Goal: Task Accomplishment & Management: Use online tool/utility

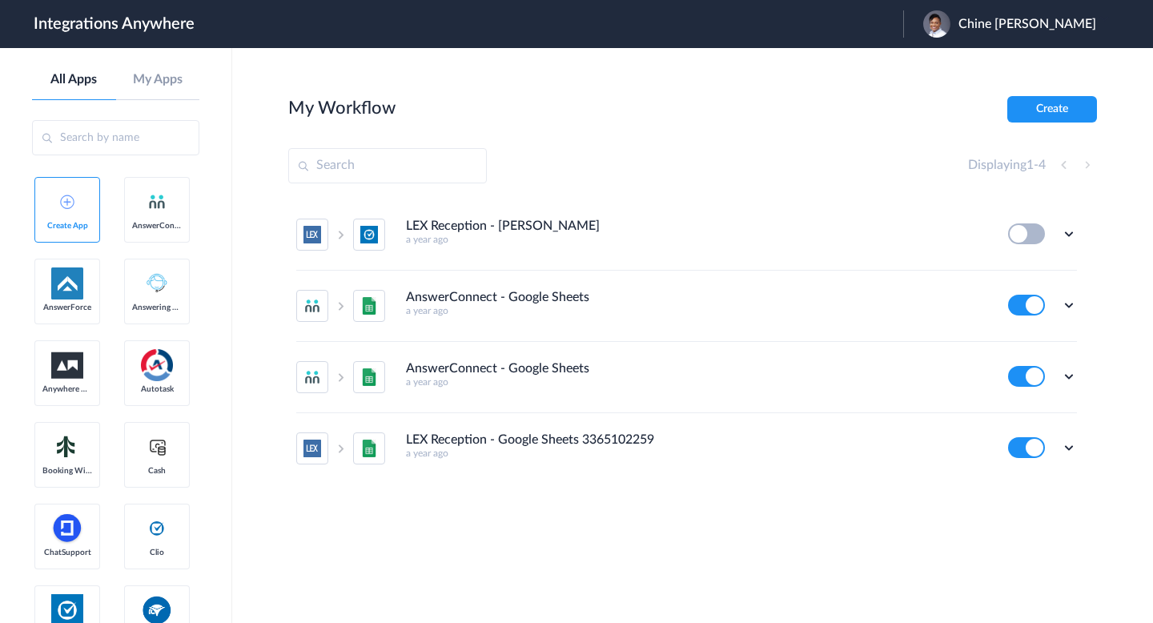
click at [1041, 33] on div "Chine Rajafa" at bounding box center [1017, 23] width 189 height 27
click at [1020, 62] on li "Logout" at bounding box center [1007, 65] width 209 height 30
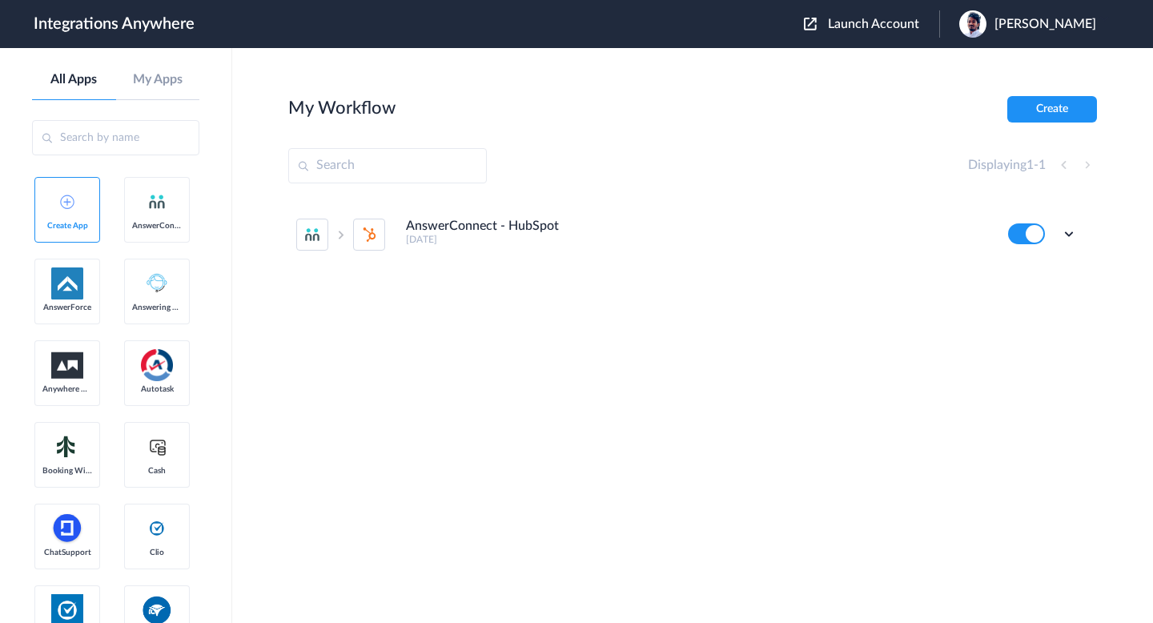
click at [886, 39] on header "Integrations Anywhere Launch Account [PERSON_NAME] My Account Logout" at bounding box center [576, 24] width 1153 height 48
click at [856, 23] on span "Launch Account" at bounding box center [873, 24] width 91 height 13
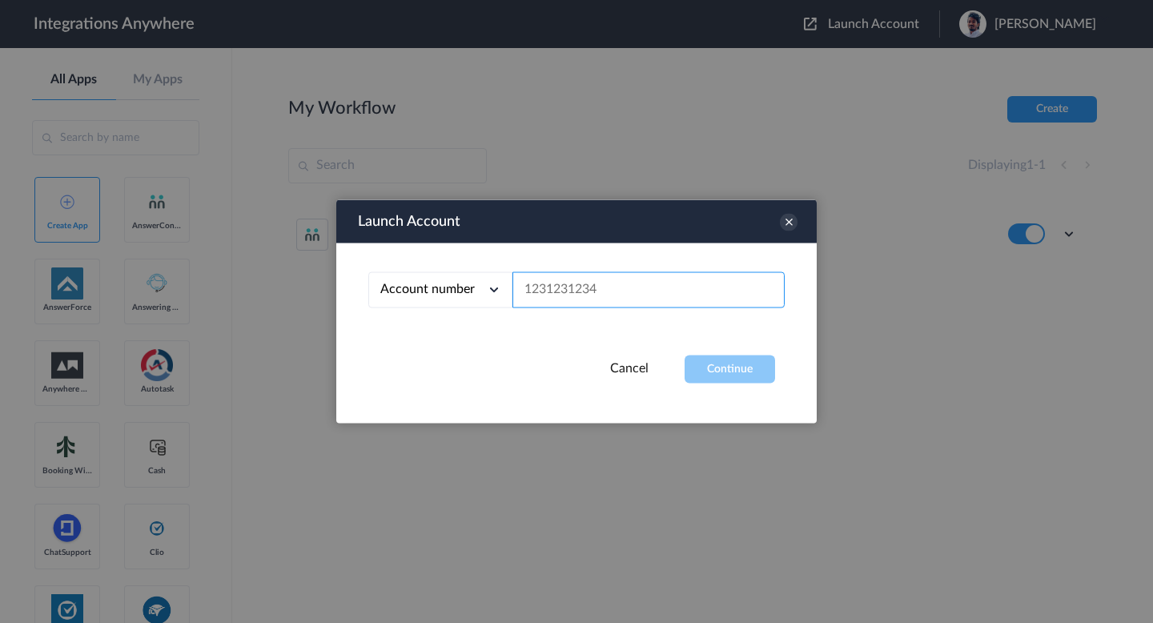
click at [618, 276] on input "text" at bounding box center [648, 290] width 272 height 36
paste input "2084002110"
type input "2084002110"
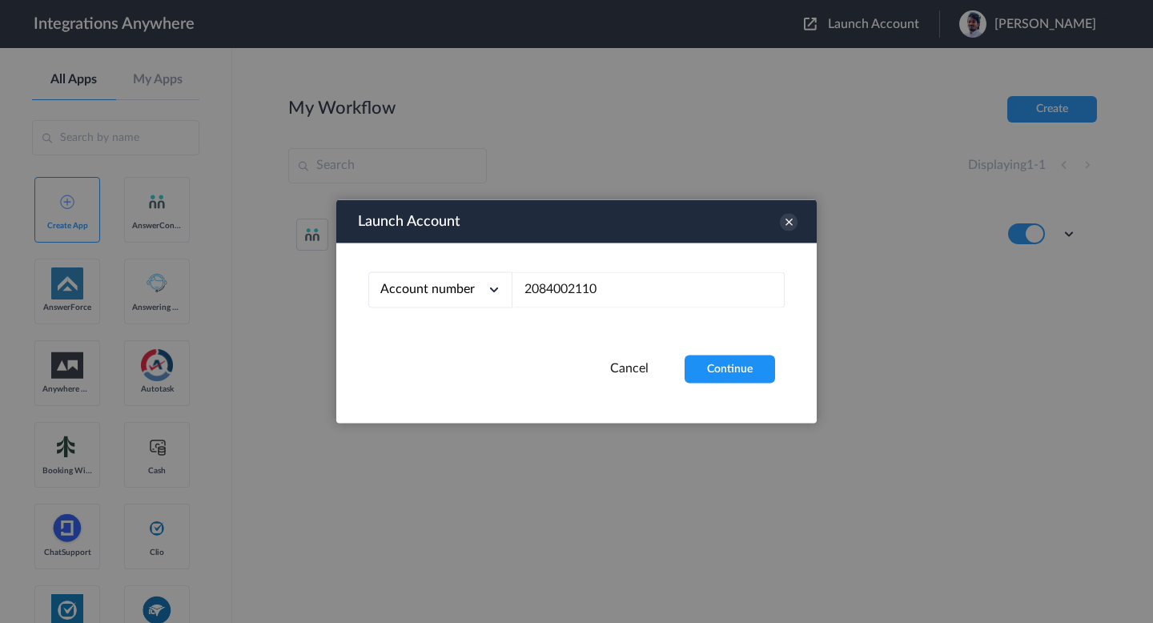
click at [720, 338] on div "Account number Account number Email address 2084002110" at bounding box center [576, 299] width 480 height 112
click at [720, 351] on div "Account number Account number Email address 2084002110" at bounding box center [576, 299] width 480 height 112
click at [724, 367] on button "Continue" at bounding box center [729, 369] width 90 height 28
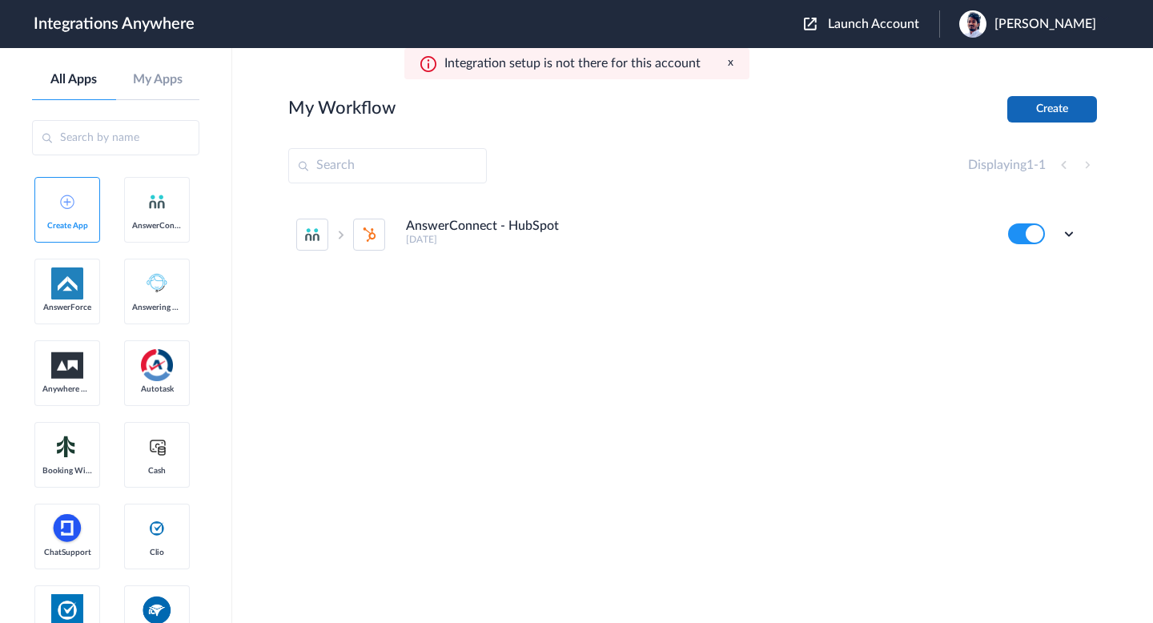
click at [1008, 116] on button "Create" at bounding box center [1052, 109] width 90 height 26
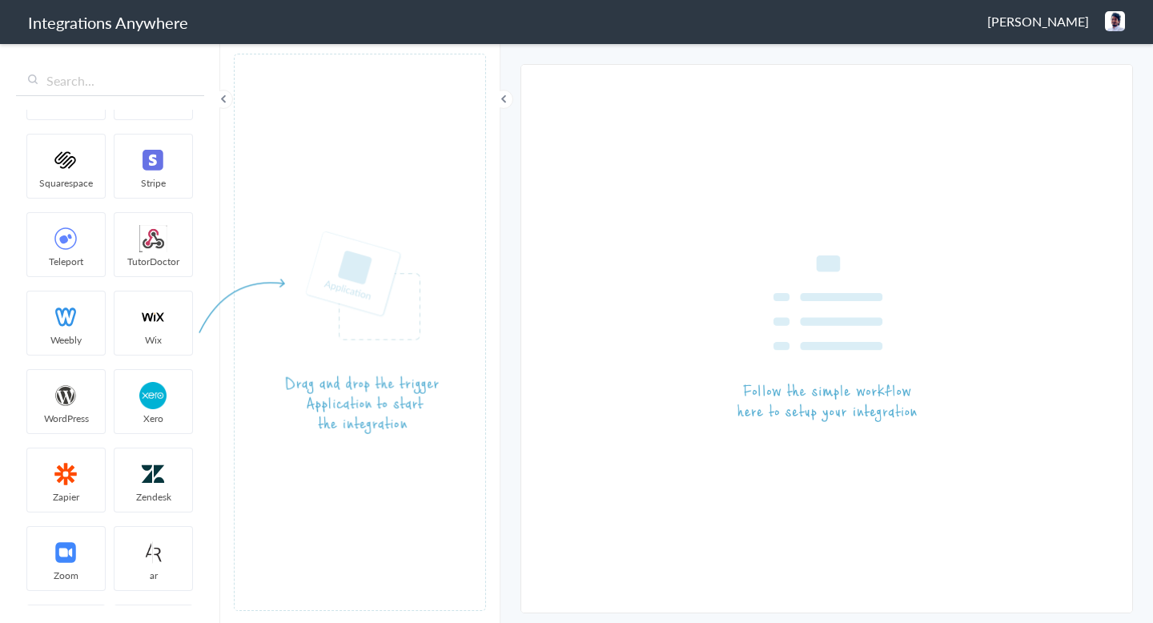
scroll to position [3348, 0]
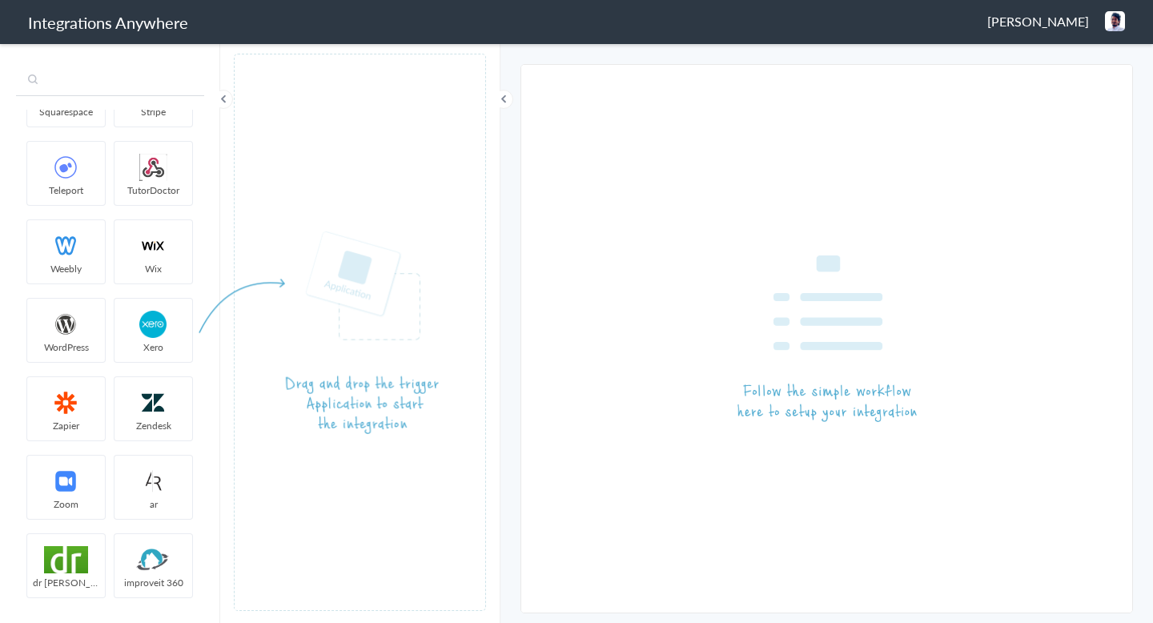
click at [103, 88] on input "text" at bounding box center [110, 81] width 188 height 30
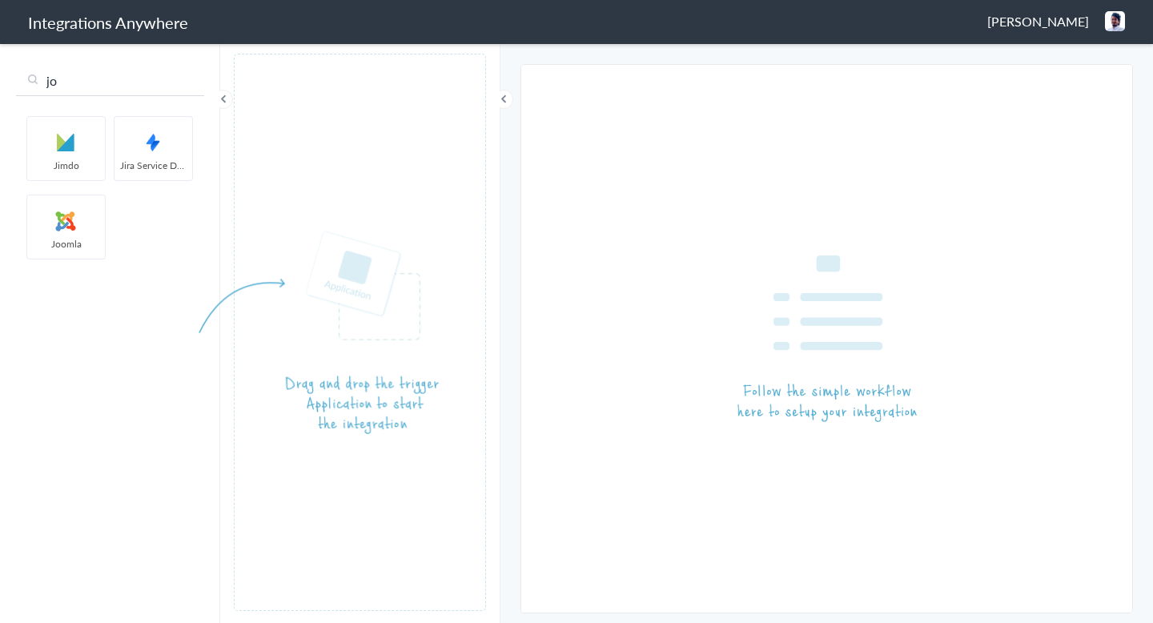
scroll to position [0, 0]
type input "j"
type input "nim"
